Goal: Register for event/course

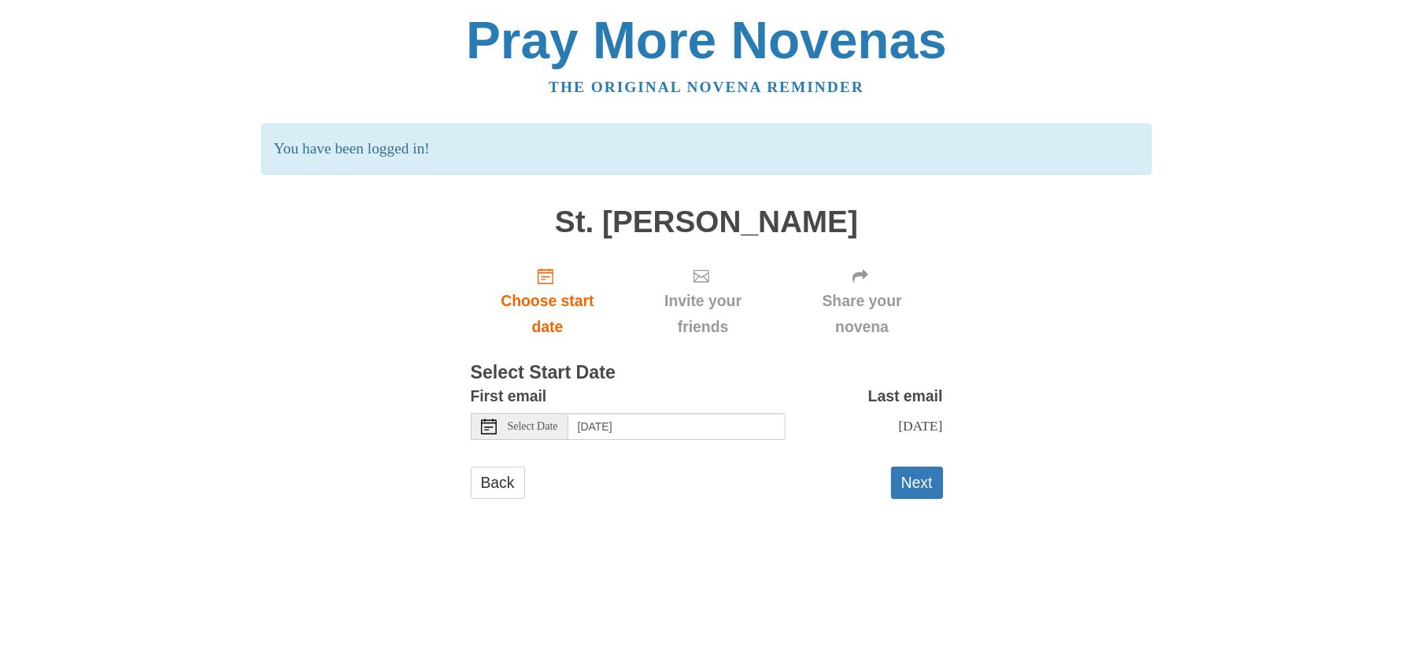
click at [490, 427] on icon at bounding box center [489, 427] width 16 height 16
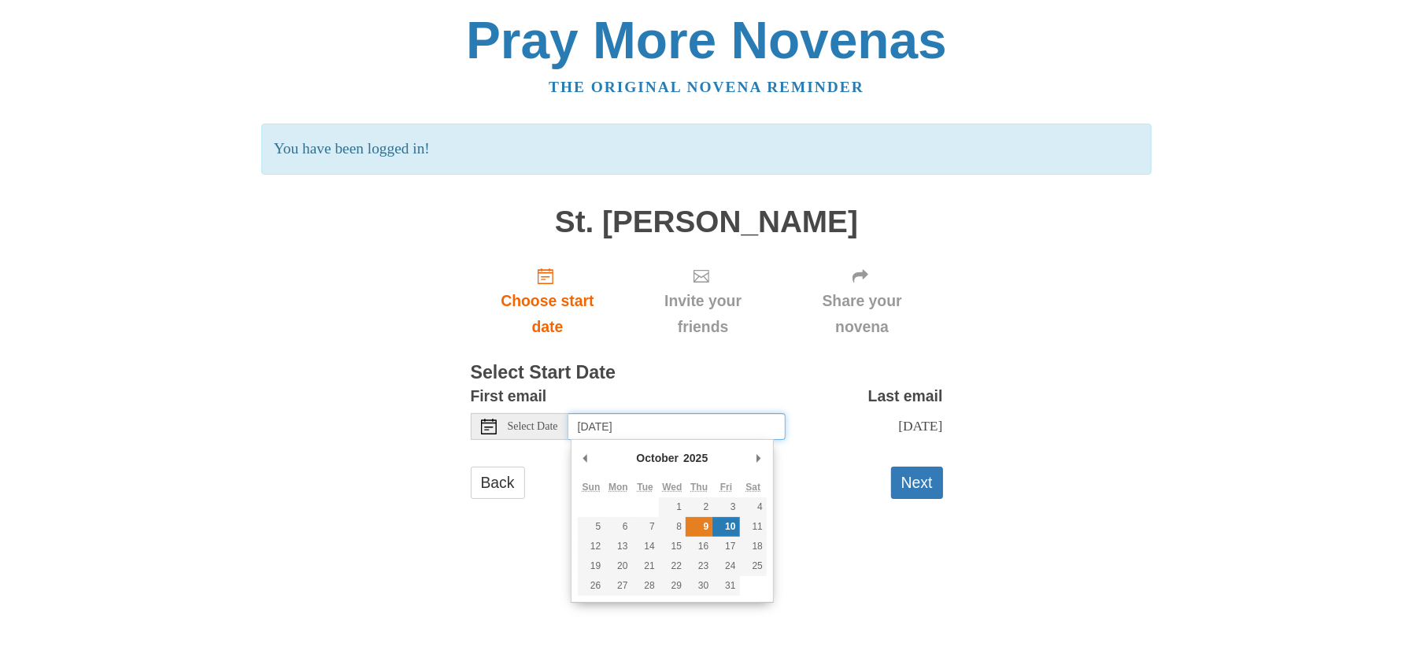
type input "[DATE]"
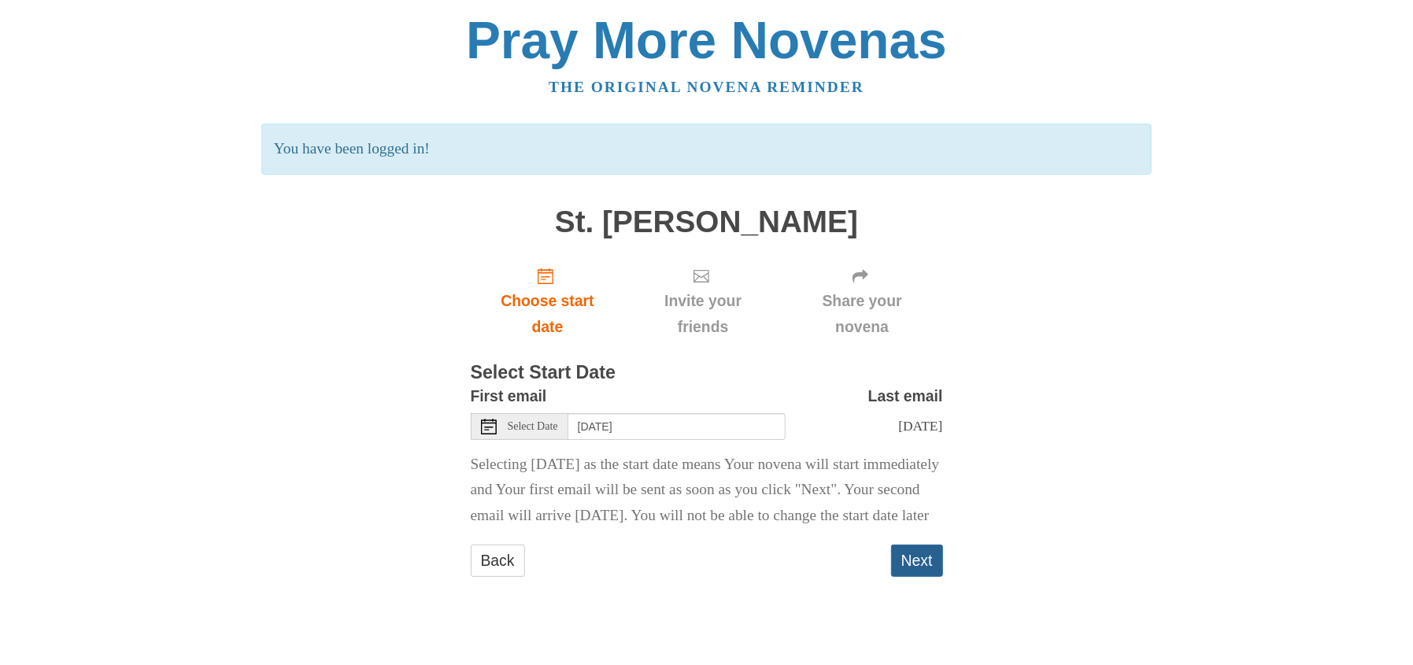
click at [915, 577] on button "Next" at bounding box center [917, 561] width 52 height 32
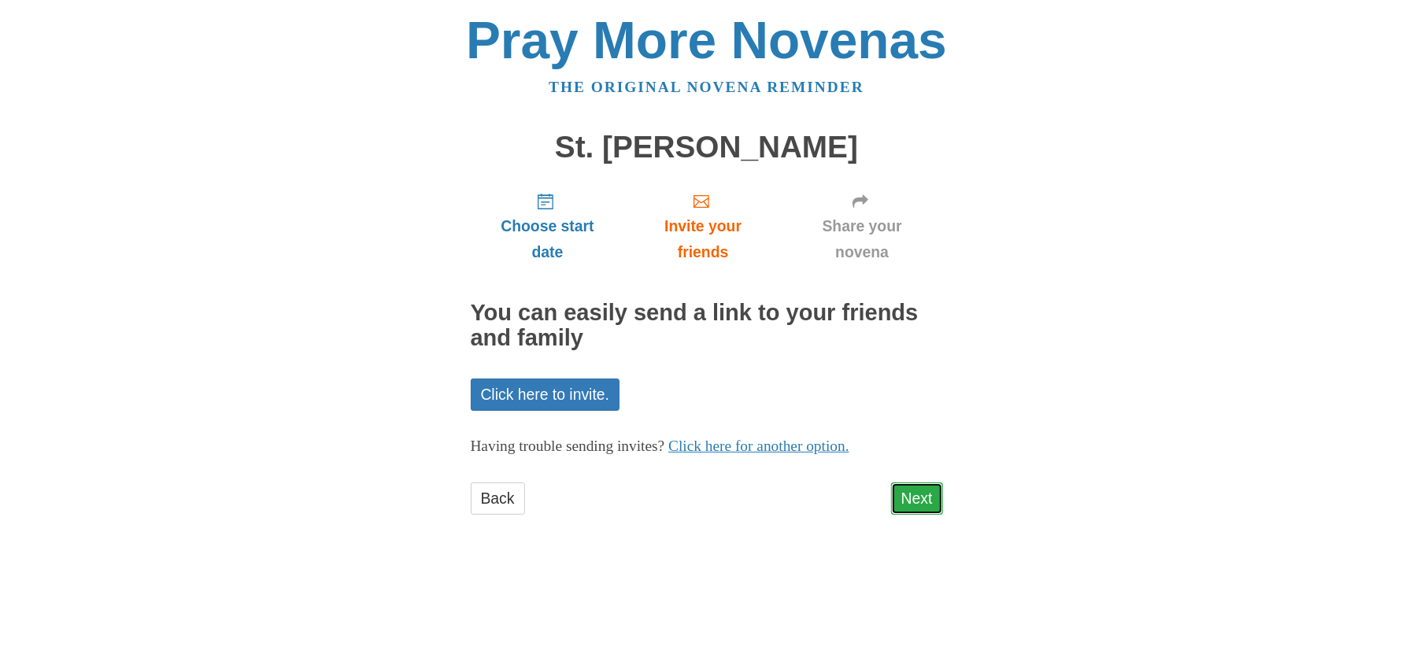
click at [920, 498] on link "Next" at bounding box center [917, 499] width 52 height 32
